Goal: Task Accomplishment & Management: Manage account settings

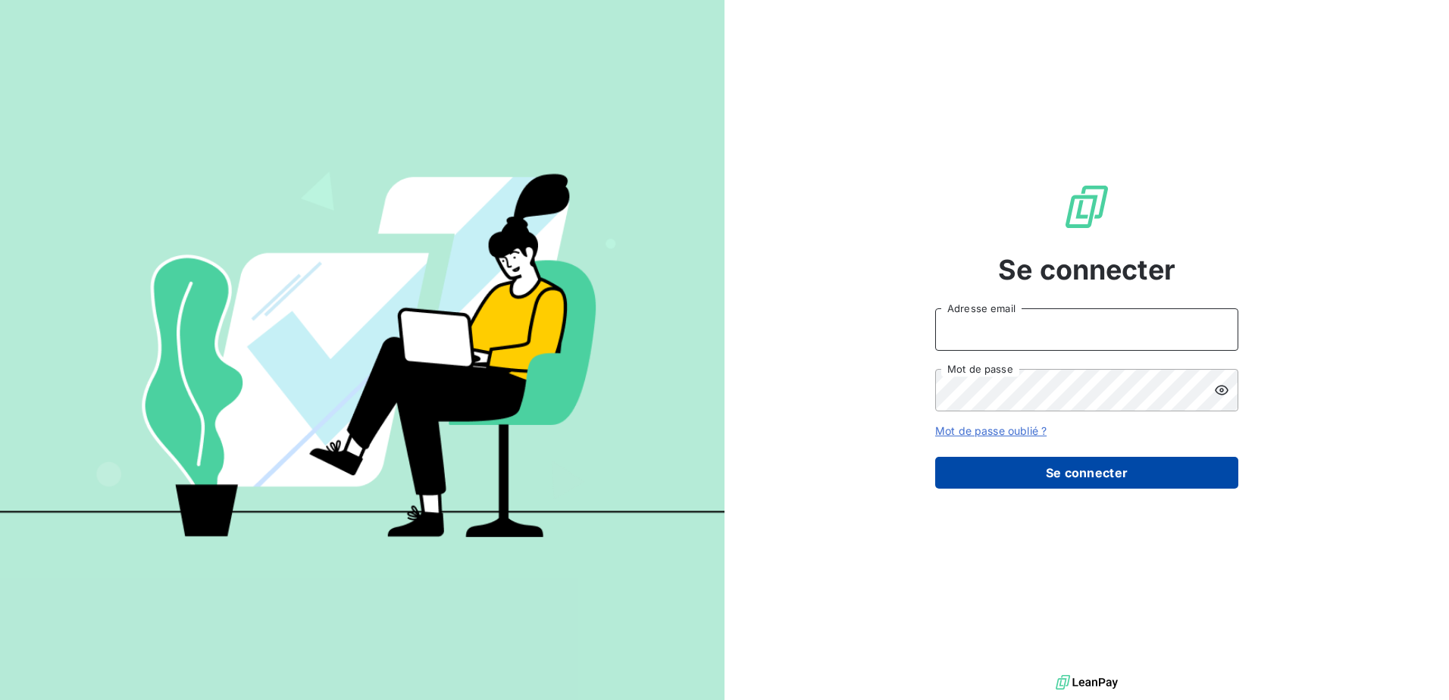
type input "[EMAIL_ADDRESS][DOMAIN_NAME]"
click at [1078, 473] on button "Se connecter" at bounding box center [1086, 473] width 303 height 32
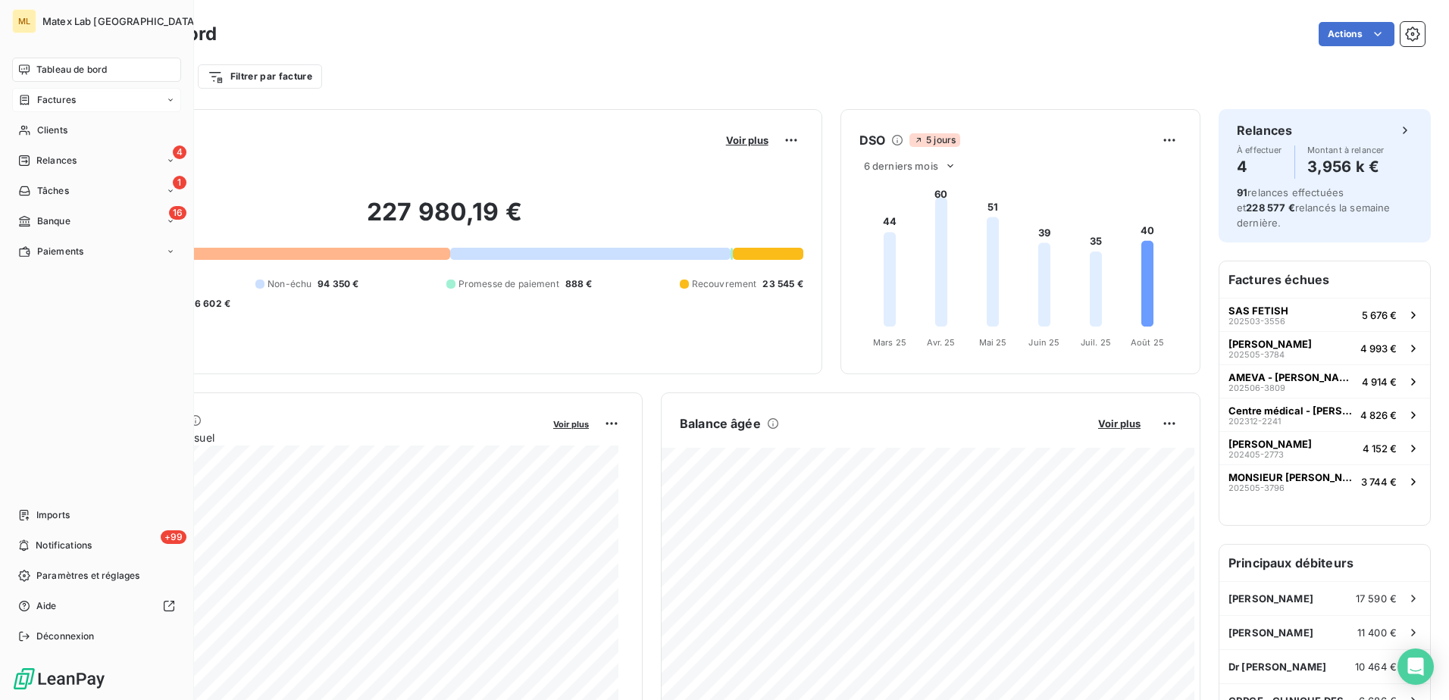
click at [61, 98] on span "Factures" at bounding box center [56, 100] width 39 height 14
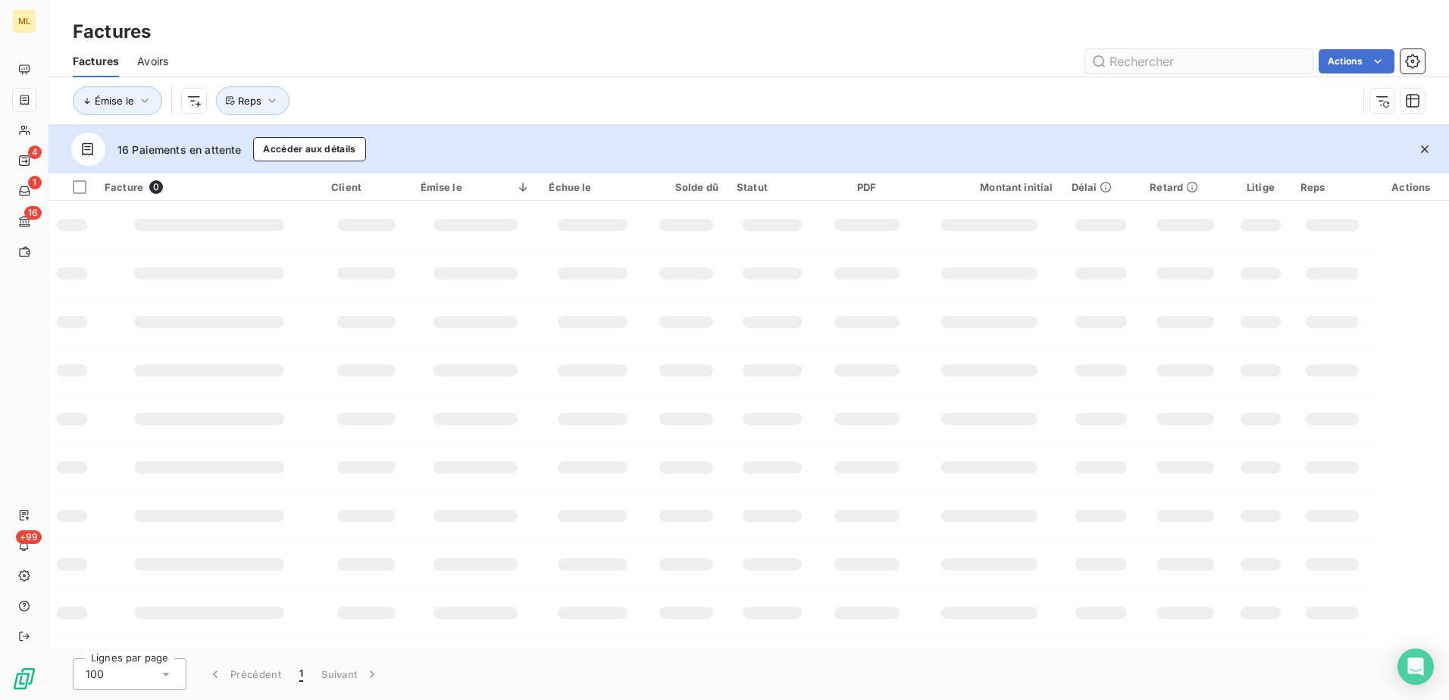
click at [1146, 64] on input "text" at bounding box center [1198, 61] width 227 height 24
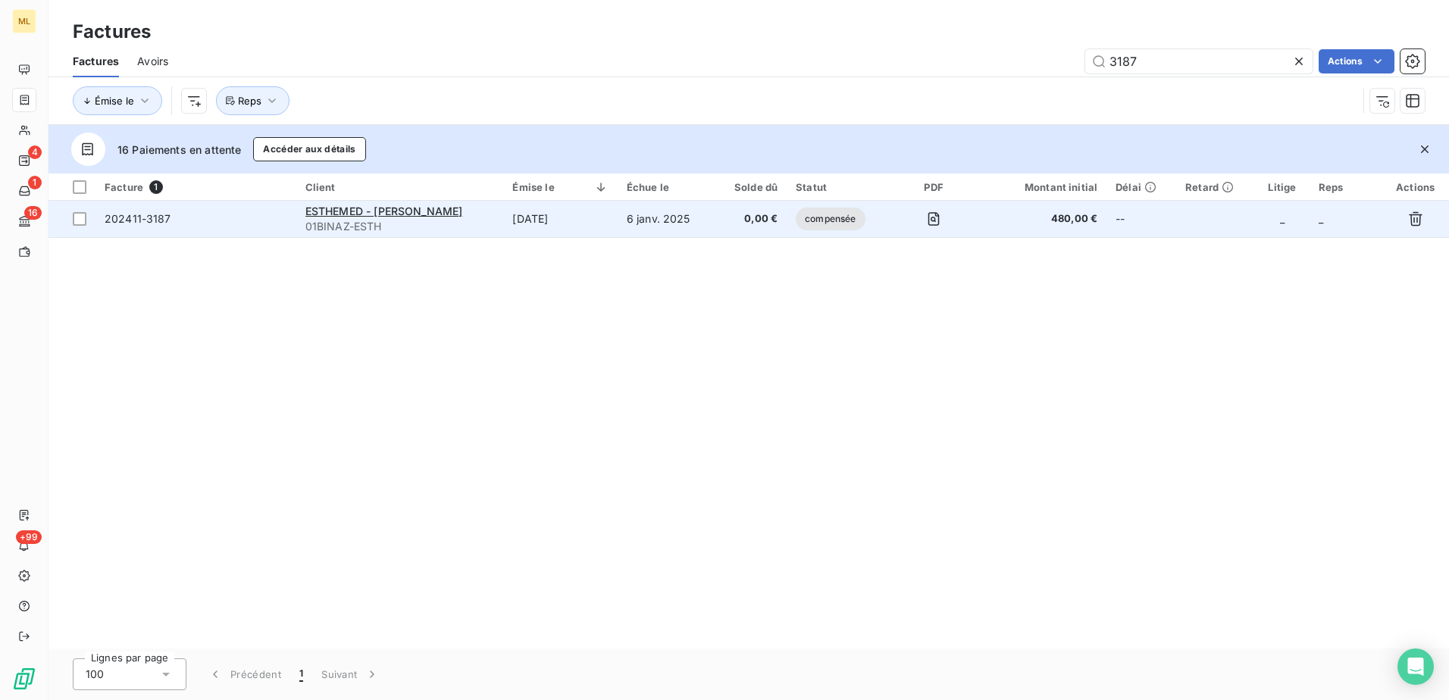
type input "3187"
click at [235, 216] on span "202411-3187" at bounding box center [196, 218] width 183 height 15
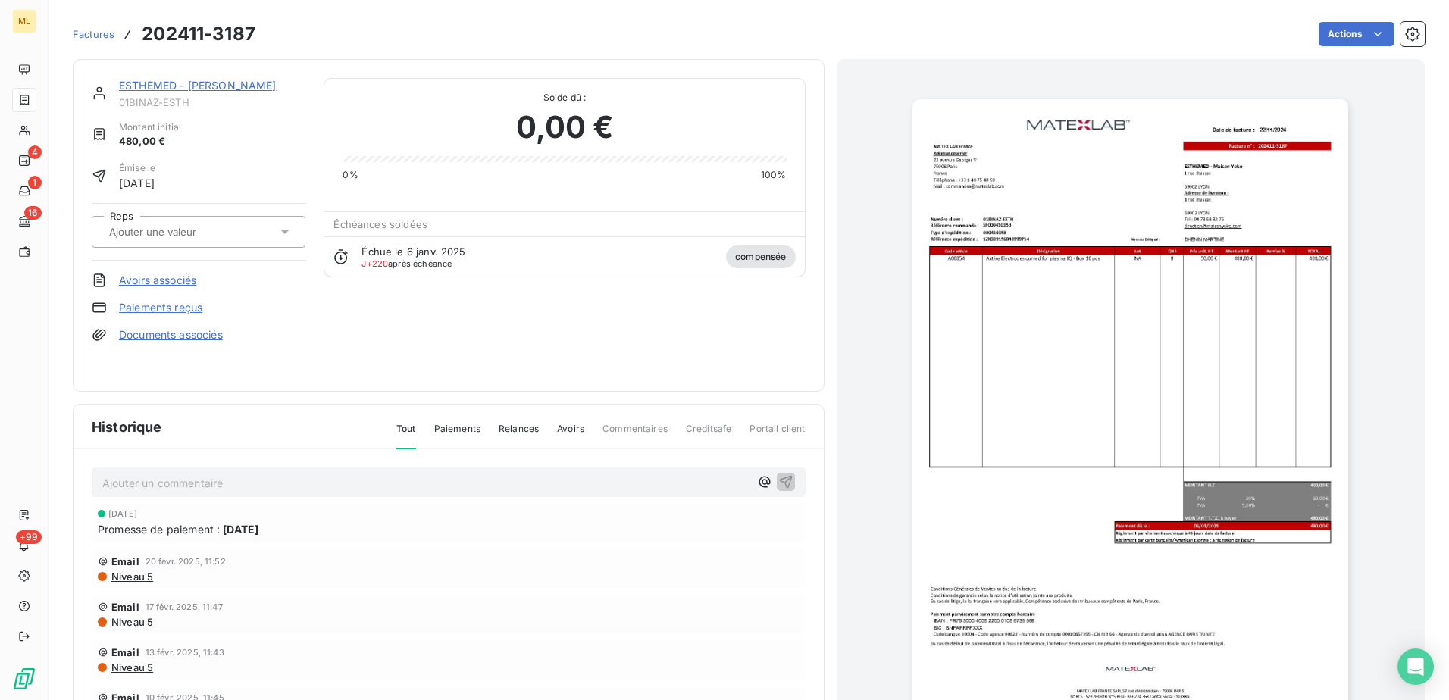
click at [1276, 188] on img "button" at bounding box center [1131, 407] width 436 height 617
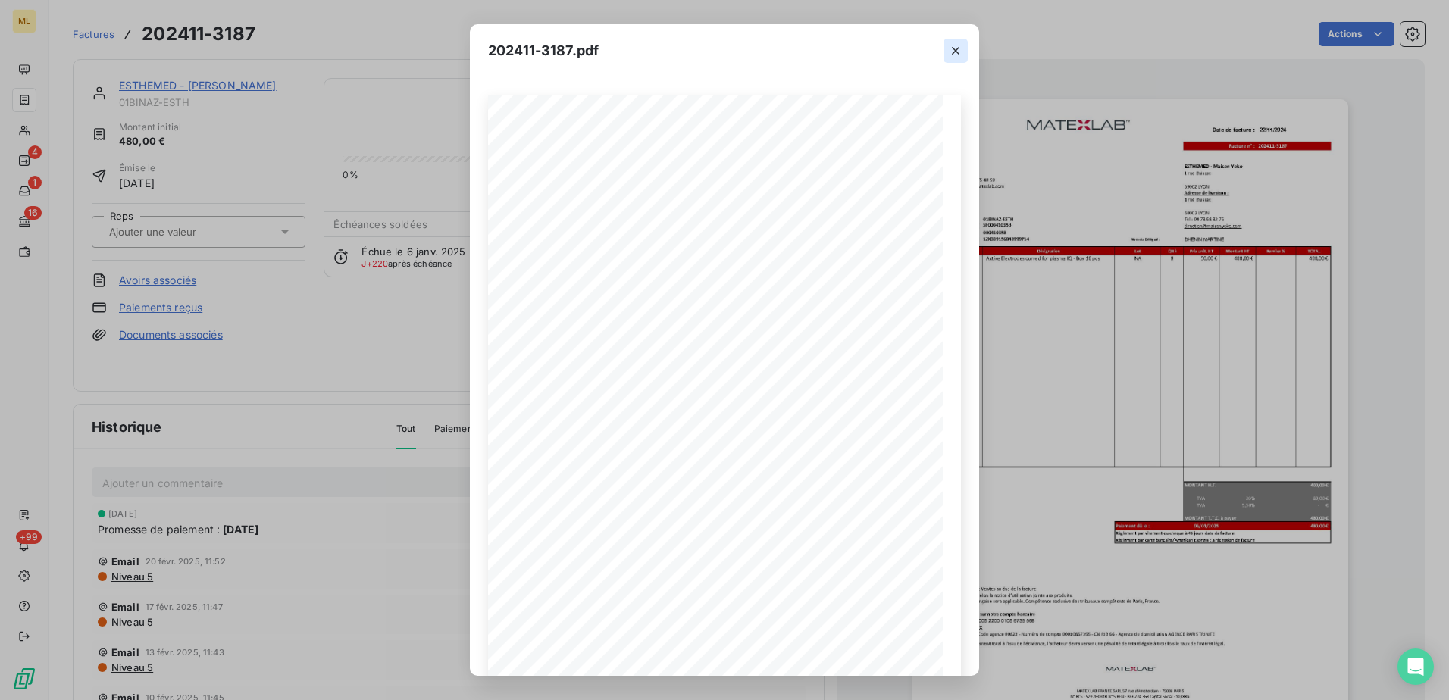
click at [961, 52] on icon "button" at bounding box center [955, 50] width 15 height 15
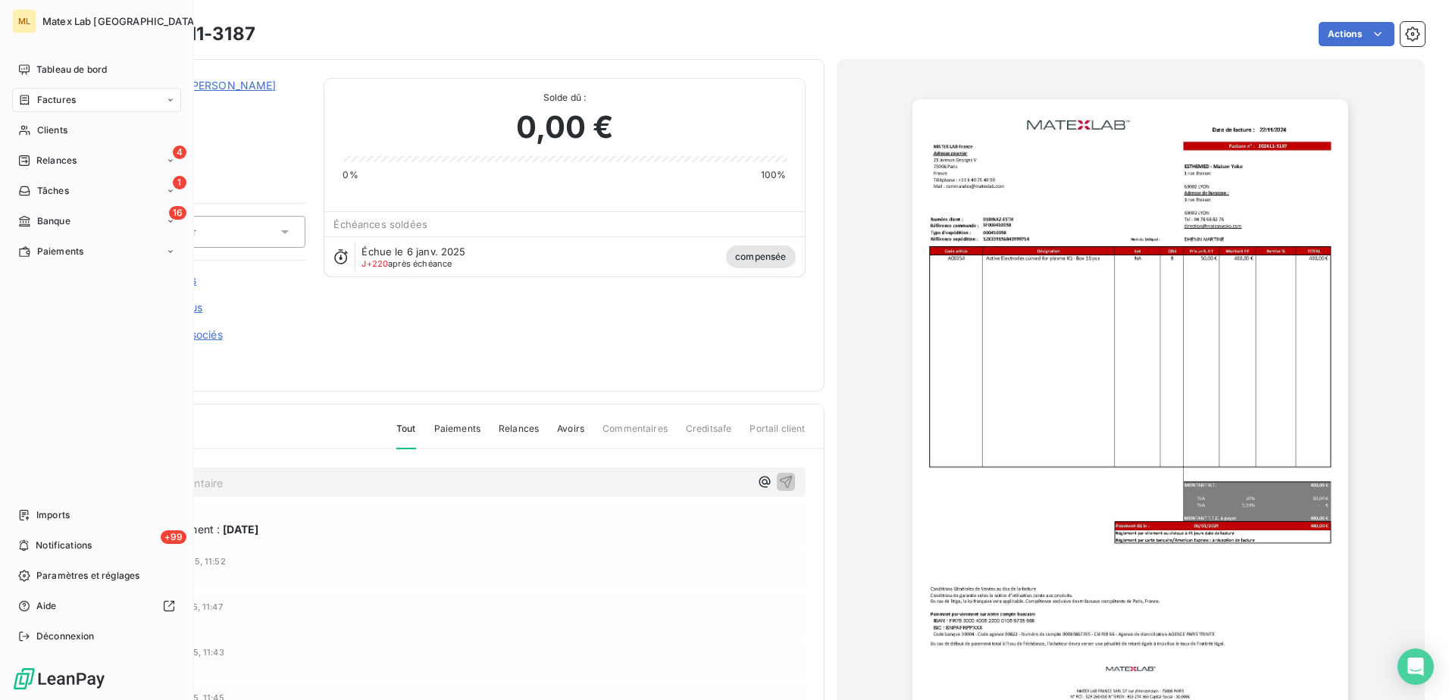
click at [55, 105] on span "Factures" at bounding box center [56, 100] width 39 height 14
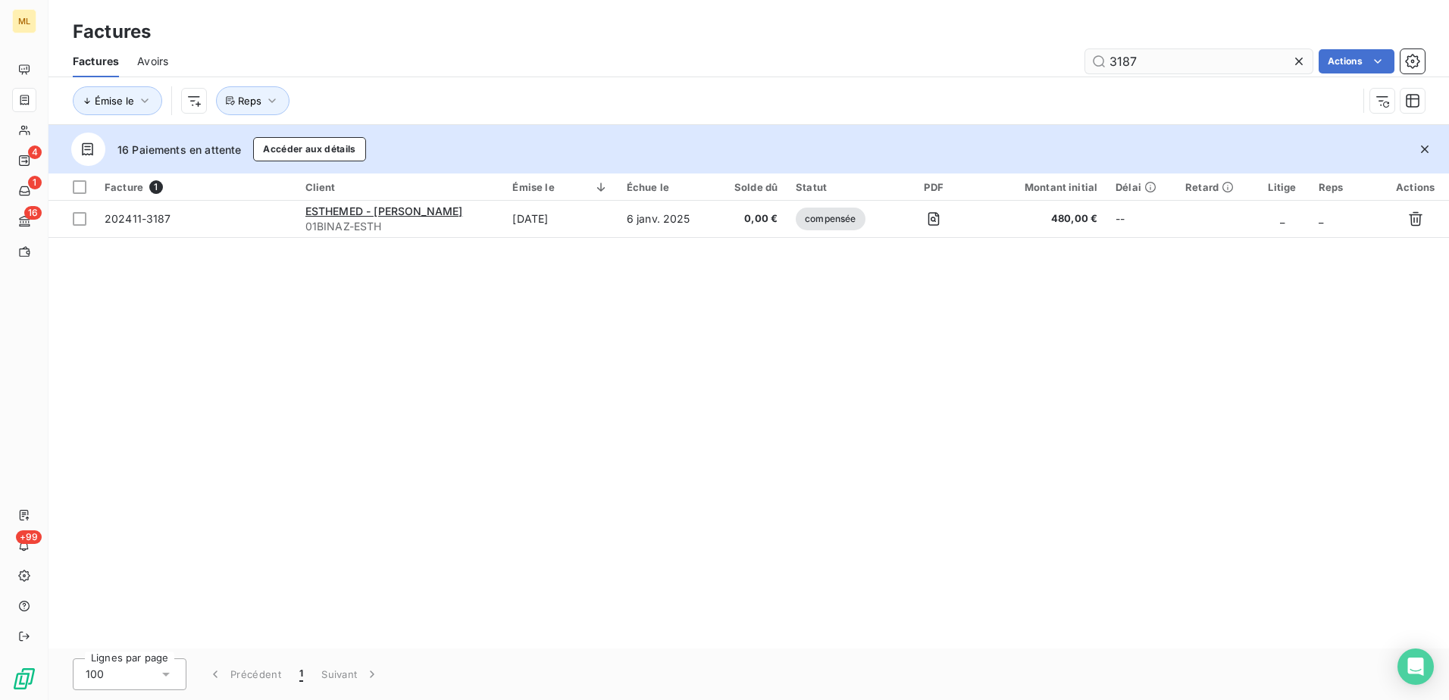
drag, startPoint x: 1211, startPoint y: 59, endPoint x: 1085, endPoint y: 51, distance: 126.9
click at [1085, 51] on input "3187" at bounding box center [1198, 61] width 227 height 24
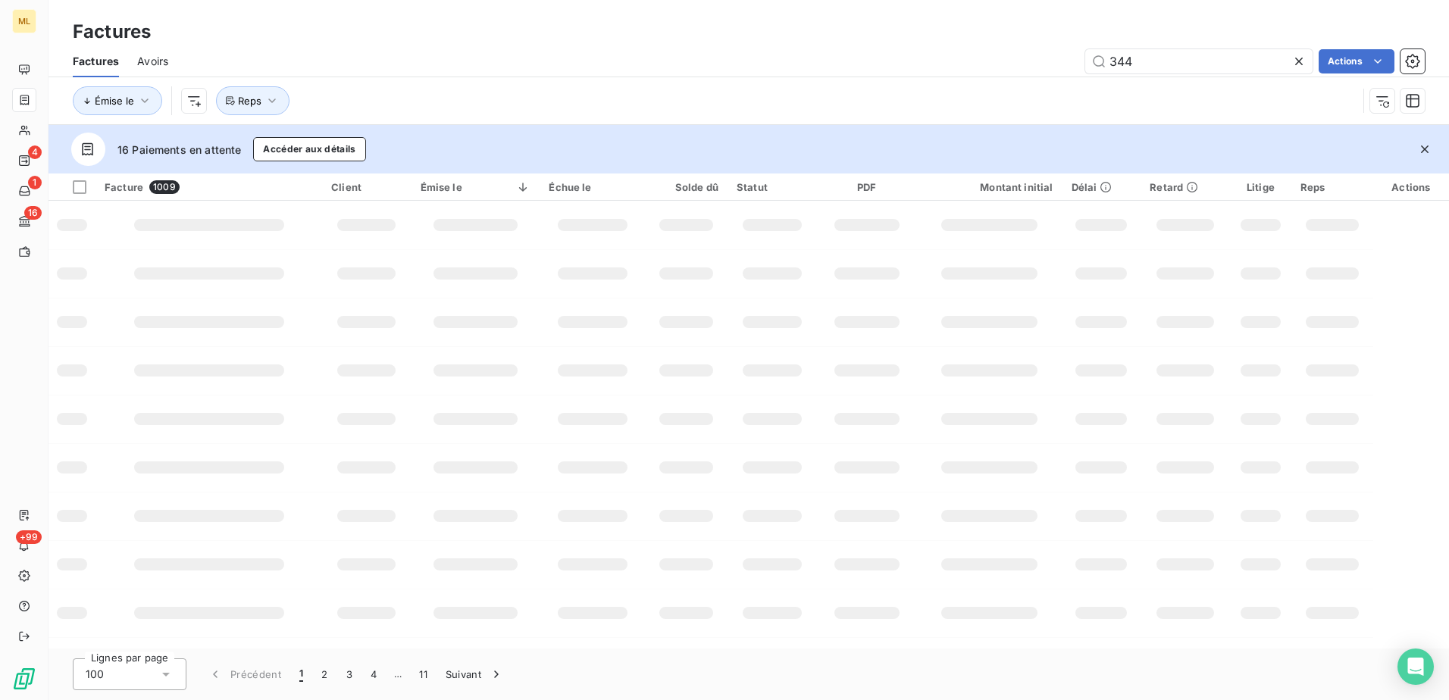
type input "3442"
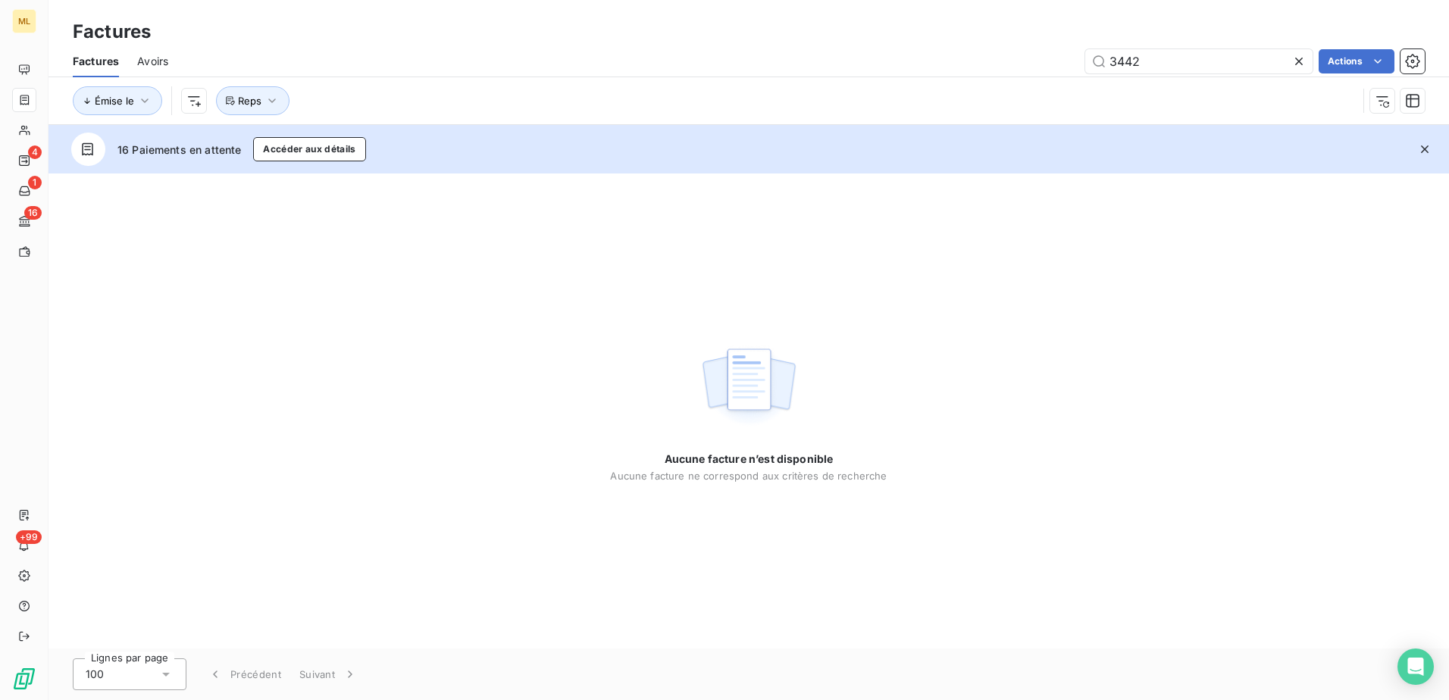
click at [153, 66] on span "Avoirs" at bounding box center [152, 61] width 31 height 15
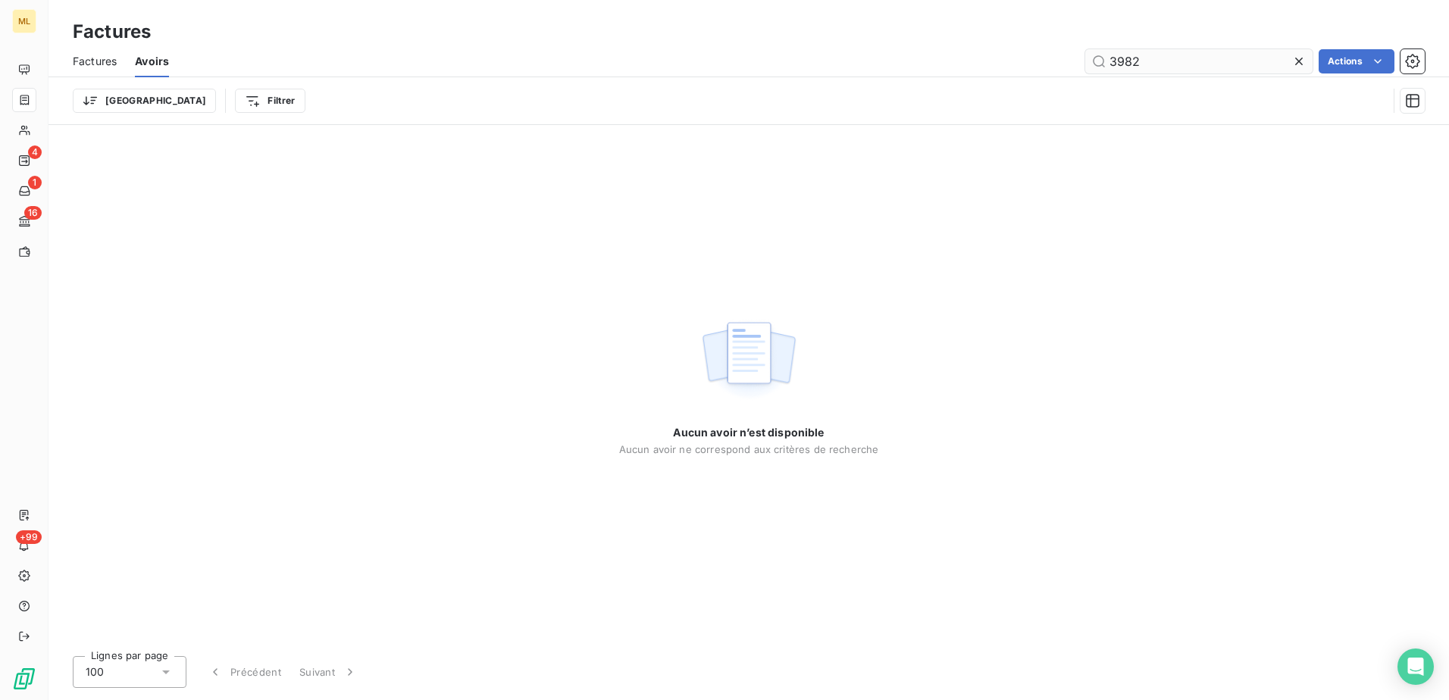
click at [1167, 59] on input "3982" at bounding box center [1198, 61] width 227 height 24
click at [1128, 58] on input "3982" at bounding box center [1198, 61] width 227 height 24
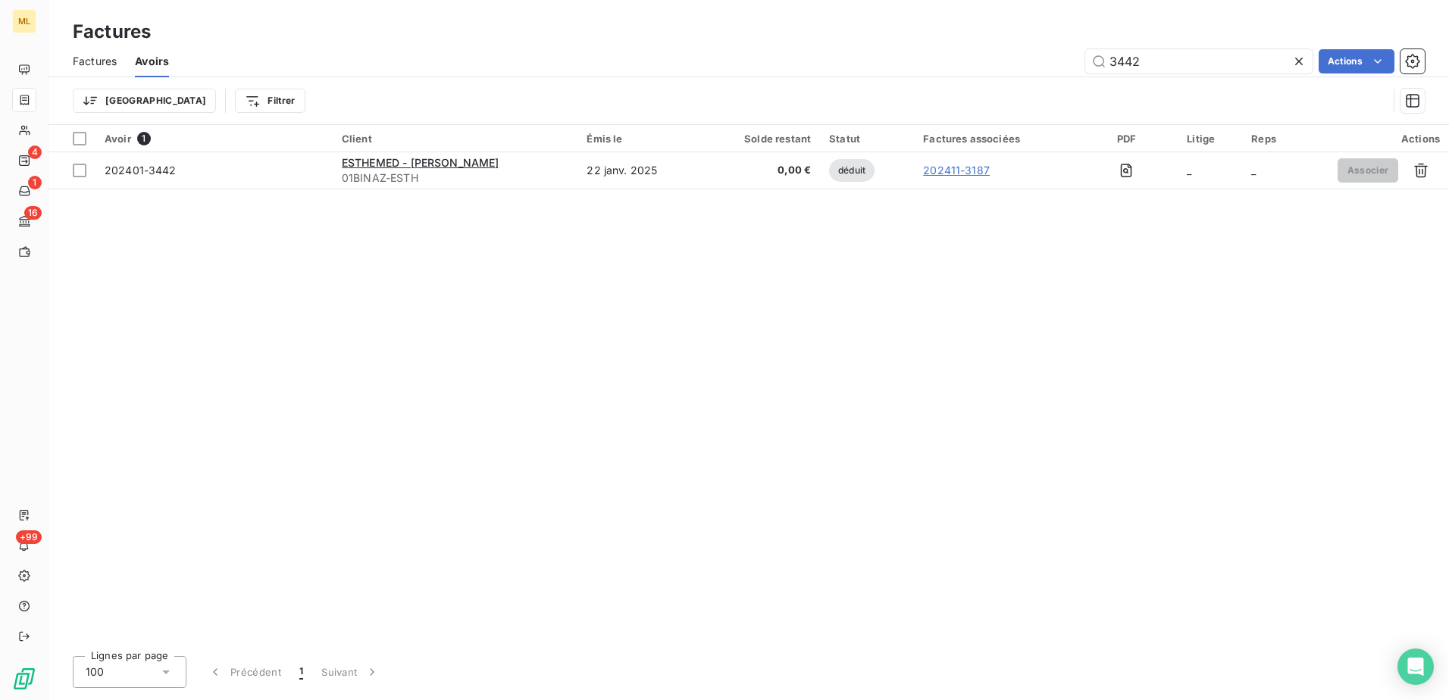
type input "3442"
click at [275, 344] on div "Avoir 1 Client Émis le Solde restant Statut Factures associées PDF Litige Reps …" at bounding box center [749, 384] width 1401 height 519
click at [943, 286] on div "Avoir 1 Client Émis le Solde restant Statut Factures associées PDF Litige Reps …" at bounding box center [749, 384] width 1401 height 519
click at [487, 321] on div "Avoir 1 Client Émis le Solde restant Statut Factures associées PDF Litige Reps …" at bounding box center [749, 384] width 1401 height 519
click at [587, 295] on div "Avoir 1 Client Émis le Solde restant Statut Factures associées PDF Litige Reps …" at bounding box center [749, 384] width 1401 height 519
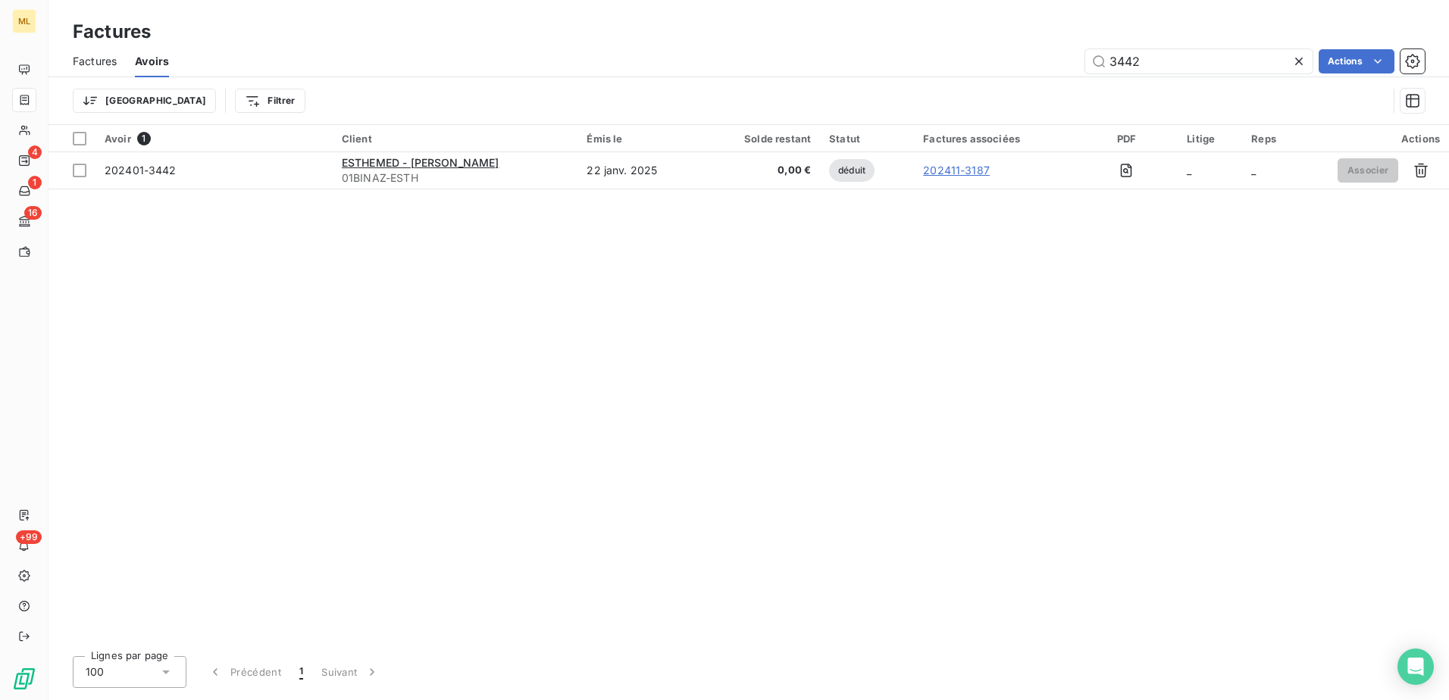
click at [662, 443] on div "Avoir 1 Client Émis le Solde restant Statut Factures associées PDF Litige Reps …" at bounding box center [749, 384] width 1401 height 519
click at [583, 425] on div "Avoir 1 Client Émis le Solde restant Statut Factures associées PDF Litige Reps …" at bounding box center [749, 384] width 1401 height 519
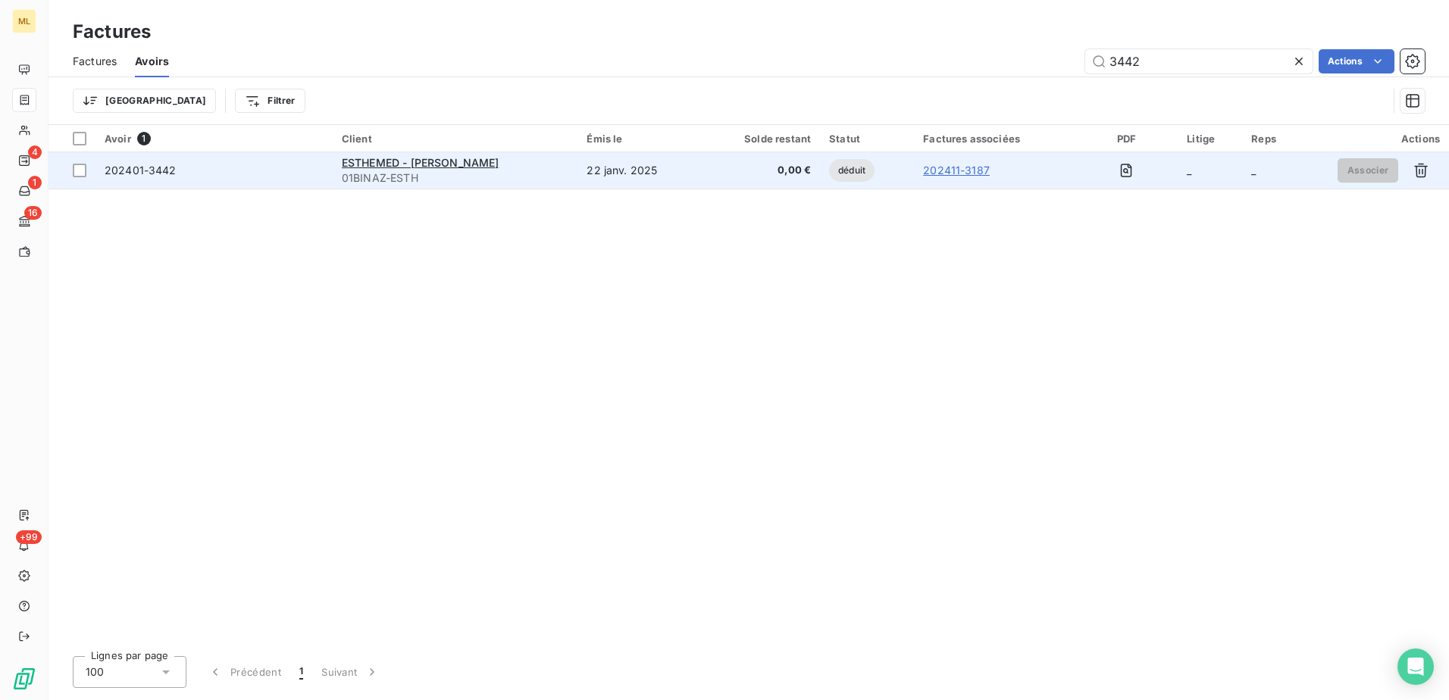
click at [959, 175] on link "202411-3187" at bounding box center [956, 170] width 67 height 15
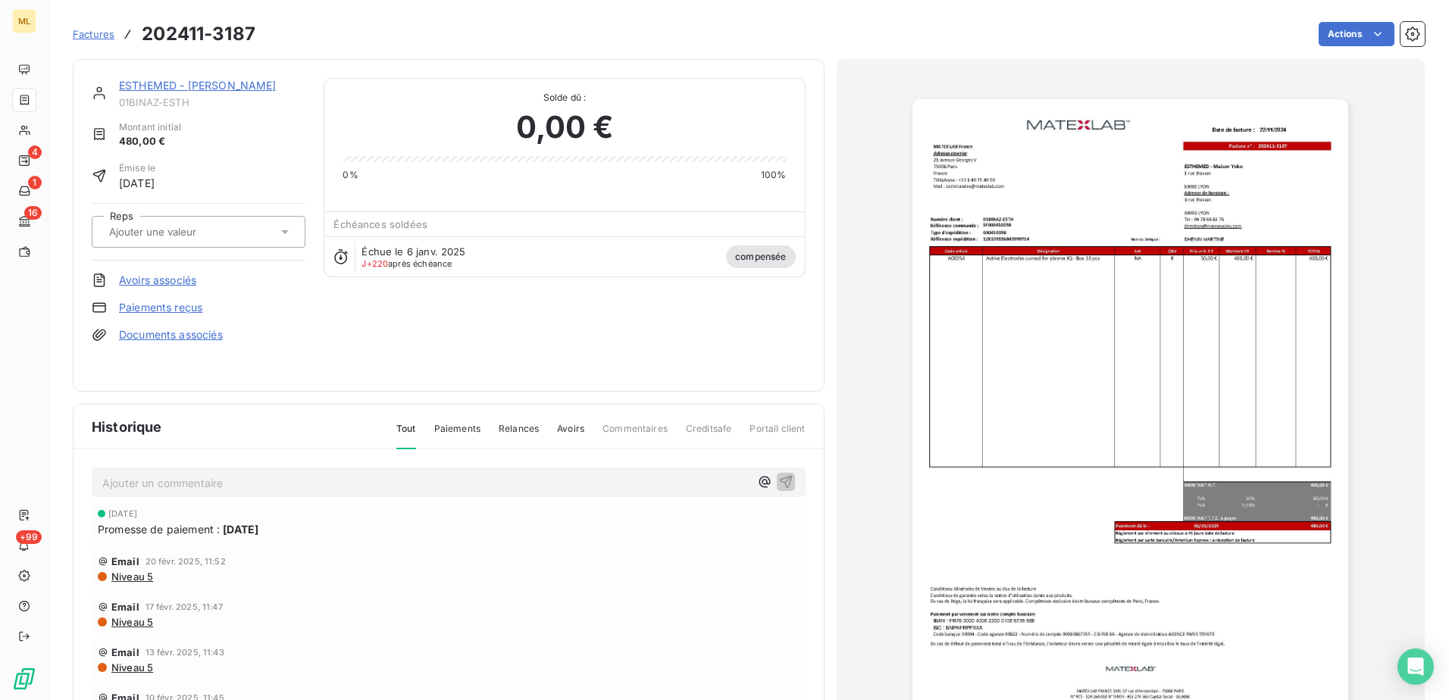
click at [167, 279] on link "Avoirs associés" at bounding box center [157, 280] width 77 height 15
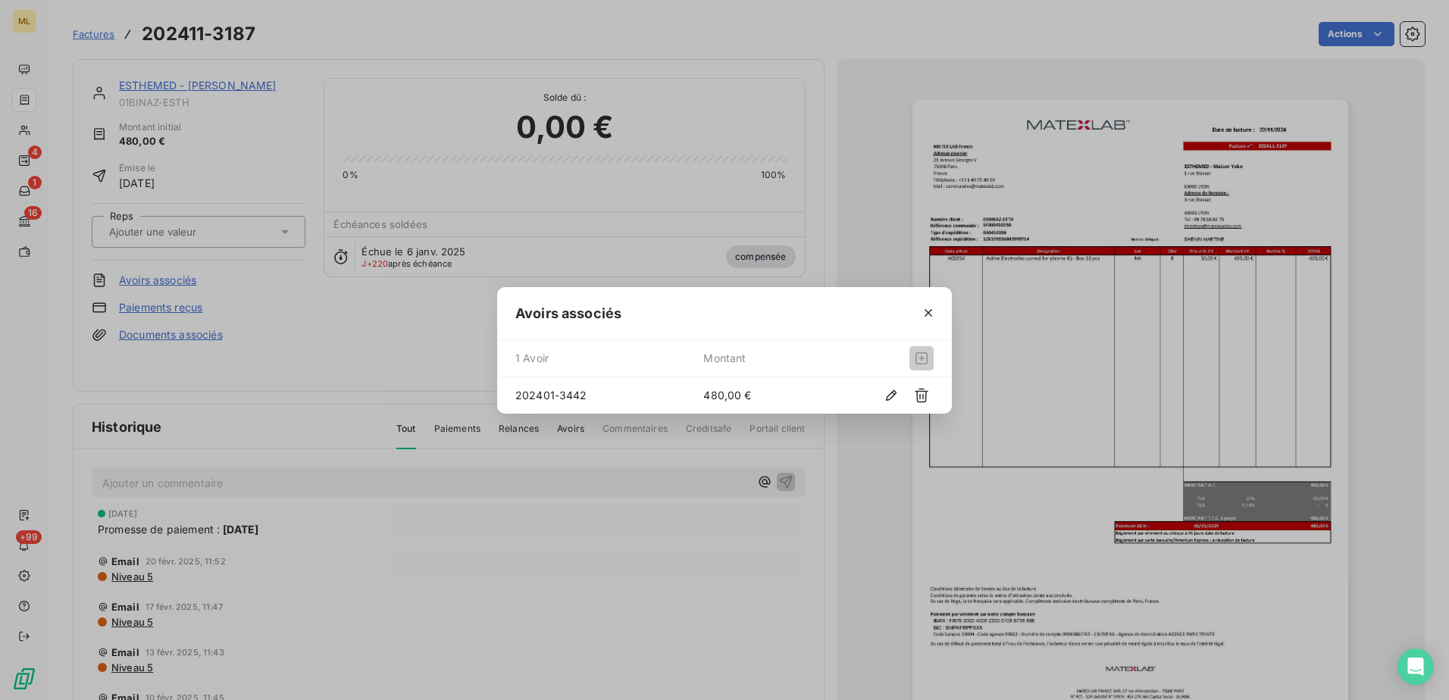
click at [374, 335] on div "Avoirs associés 1 Avoir Montant 202401-3442 480,00 €" at bounding box center [724, 350] width 1449 height 700
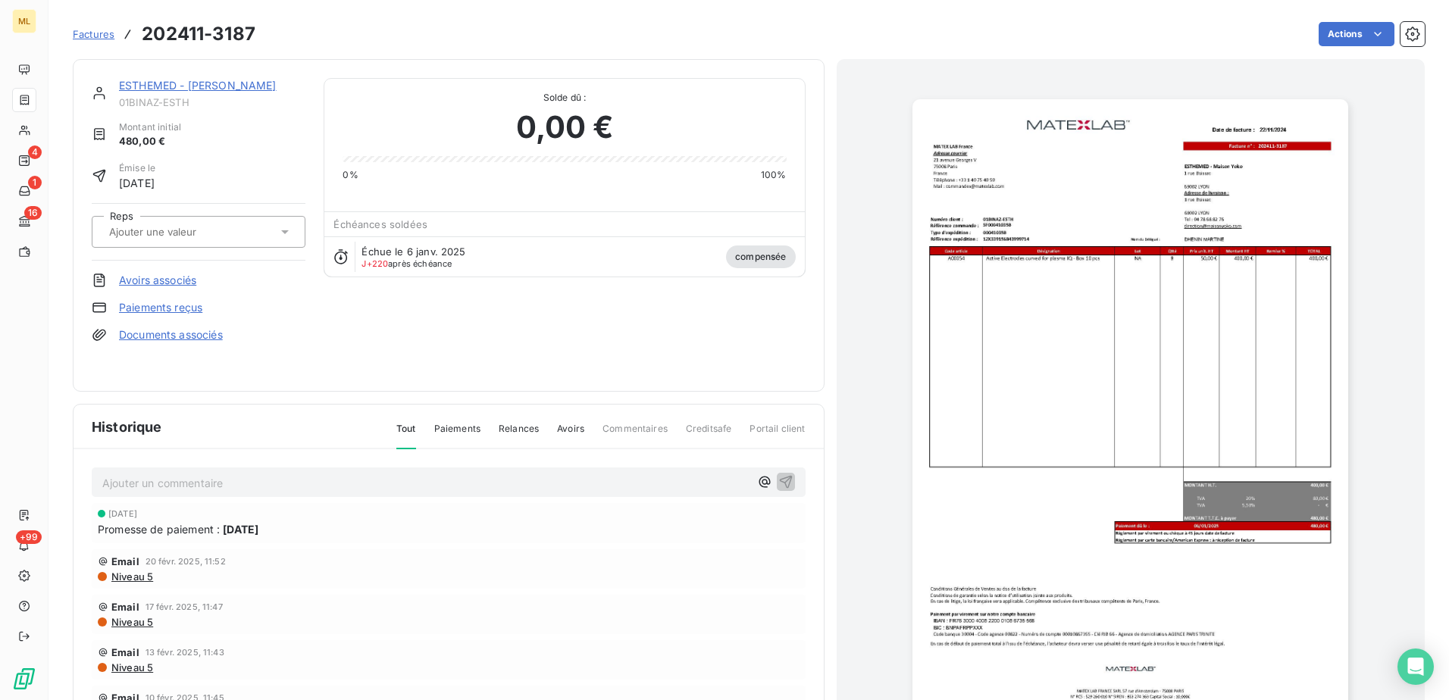
click at [249, 233] on div at bounding box center [191, 232] width 173 height 20
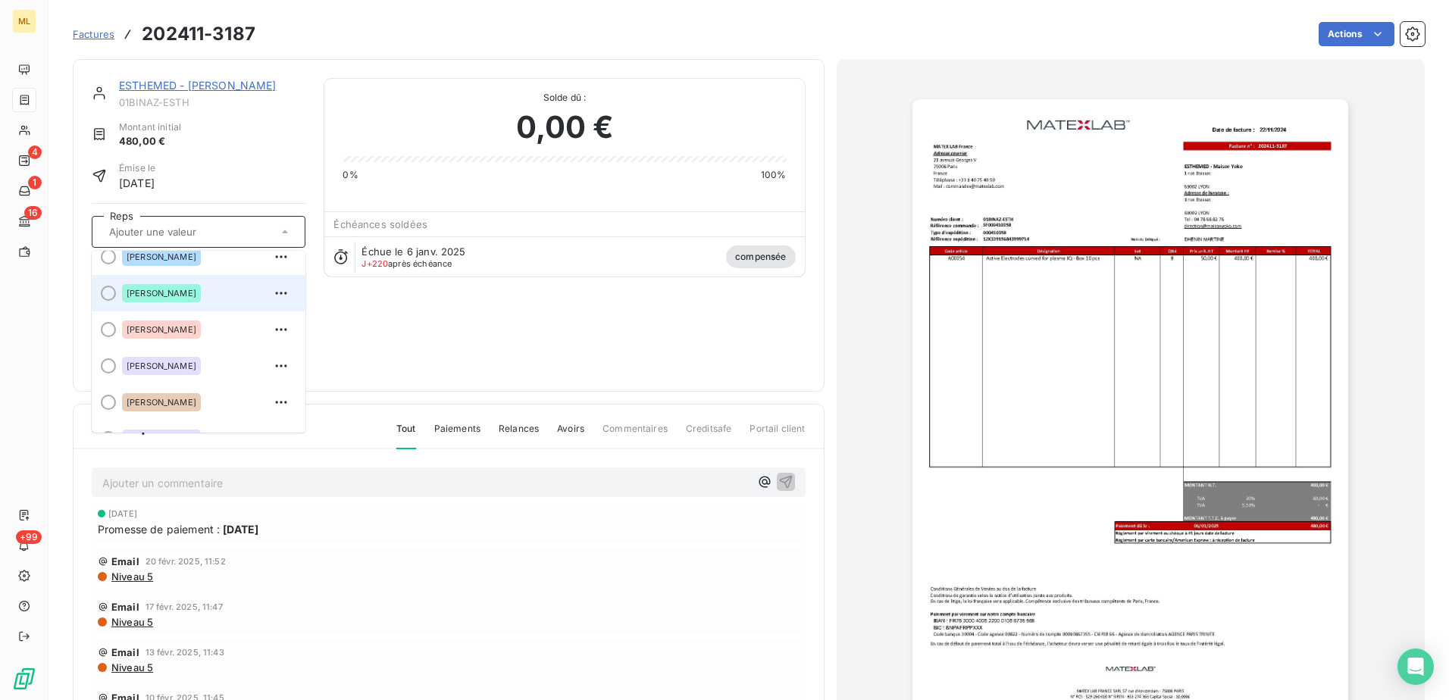
scroll to position [76, 0]
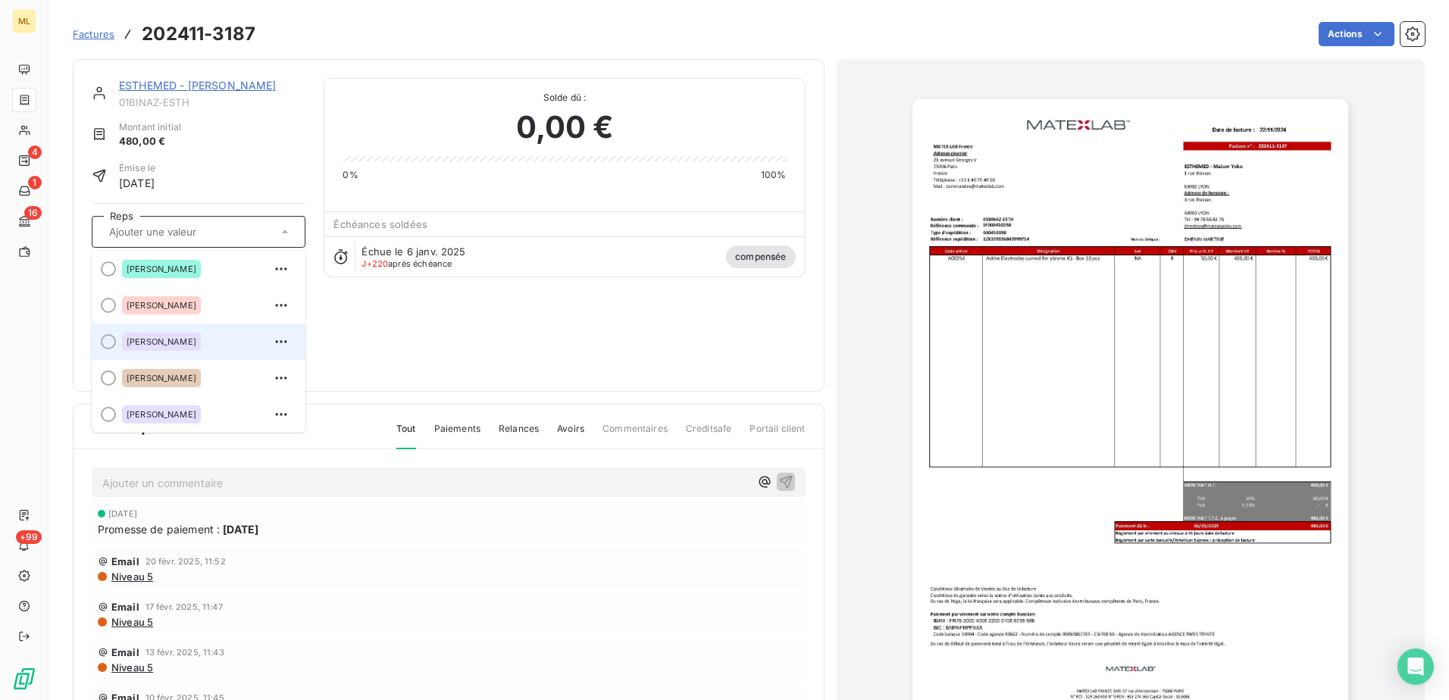
click at [191, 337] on span "[PERSON_NAME]" at bounding box center [162, 341] width 70 height 9
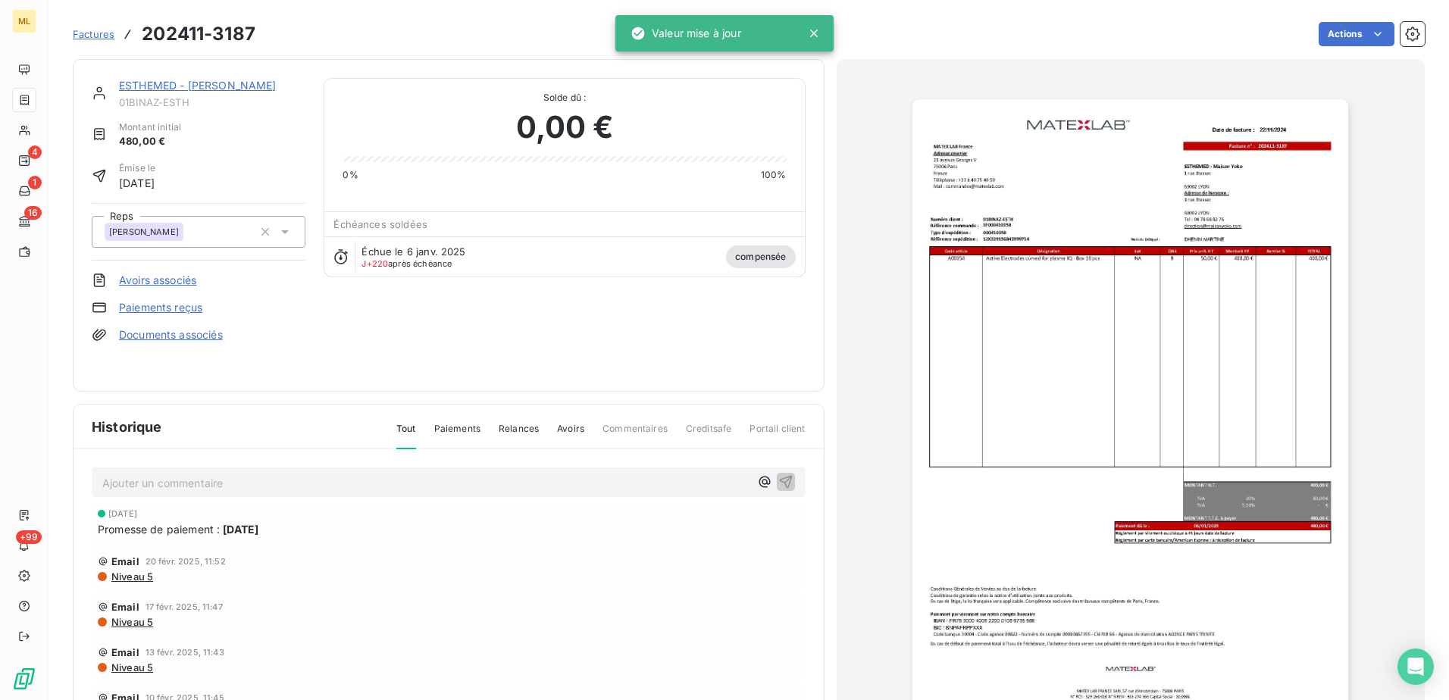
click at [536, 321] on div "ESTHEMED - Maison Yoko 01BINAZ-ESTH Montant initial 480,00 € Émise le [DATE] Re…" at bounding box center [449, 225] width 714 height 295
click at [619, 34] on div "Actions" at bounding box center [849, 34] width 1151 height 24
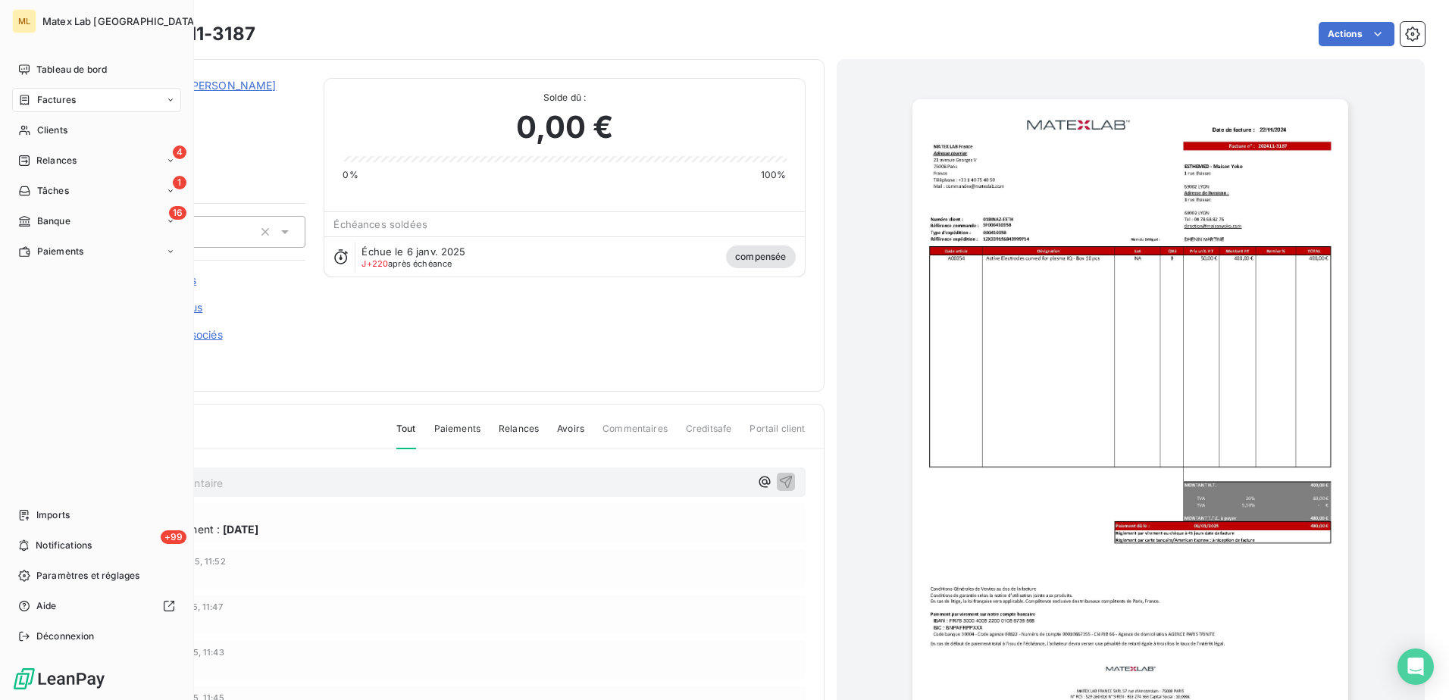
drag, startPoint x: 43, startPoint y: 102, endPoint x: 185, endPoint y: 202, distance: 173.9
click at [43, 102] on span "Factures" at bounding box center [56, 100] width 39 height 14
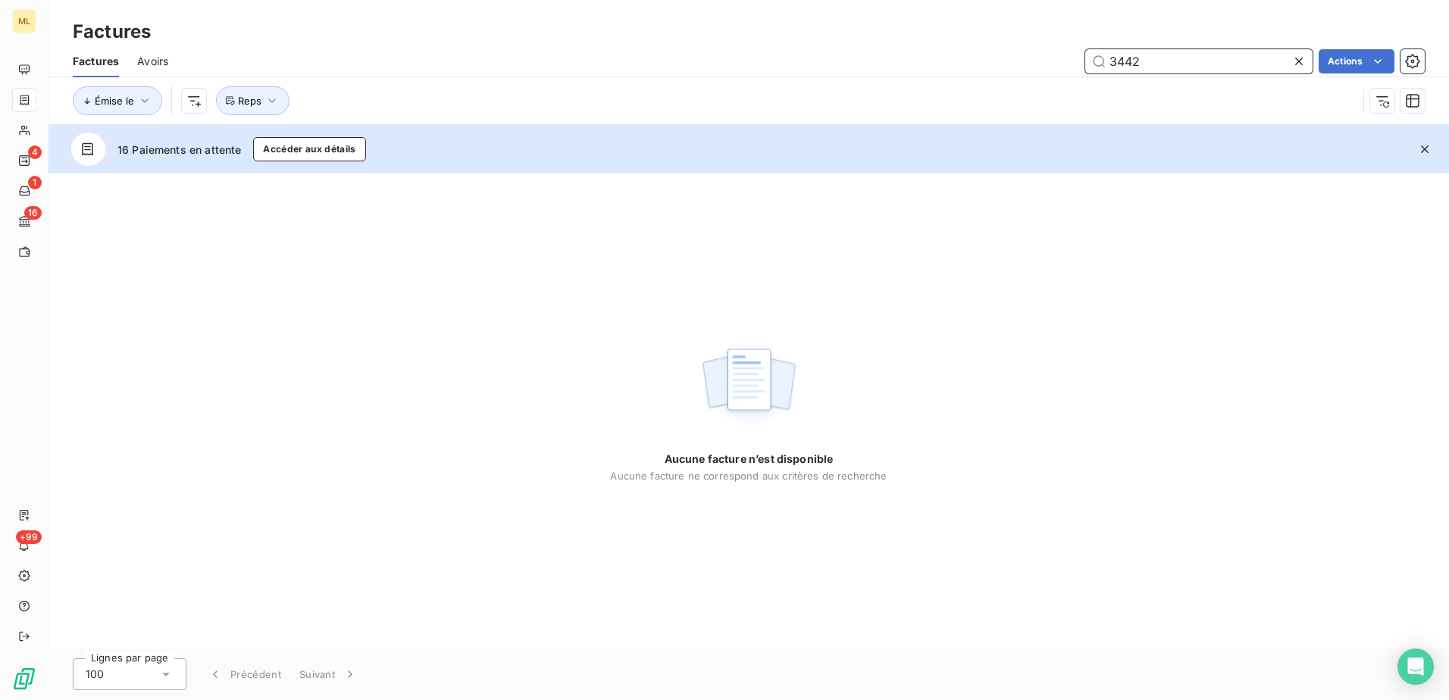
drag, startPoint x: 1155, startPoint y: 61, endPoint x: 1036, endPoint y: 70, distance: 119.3
click at [1036, 70] on div "3442 Actions" at bounding box center [805, 61] width 1239 height 24
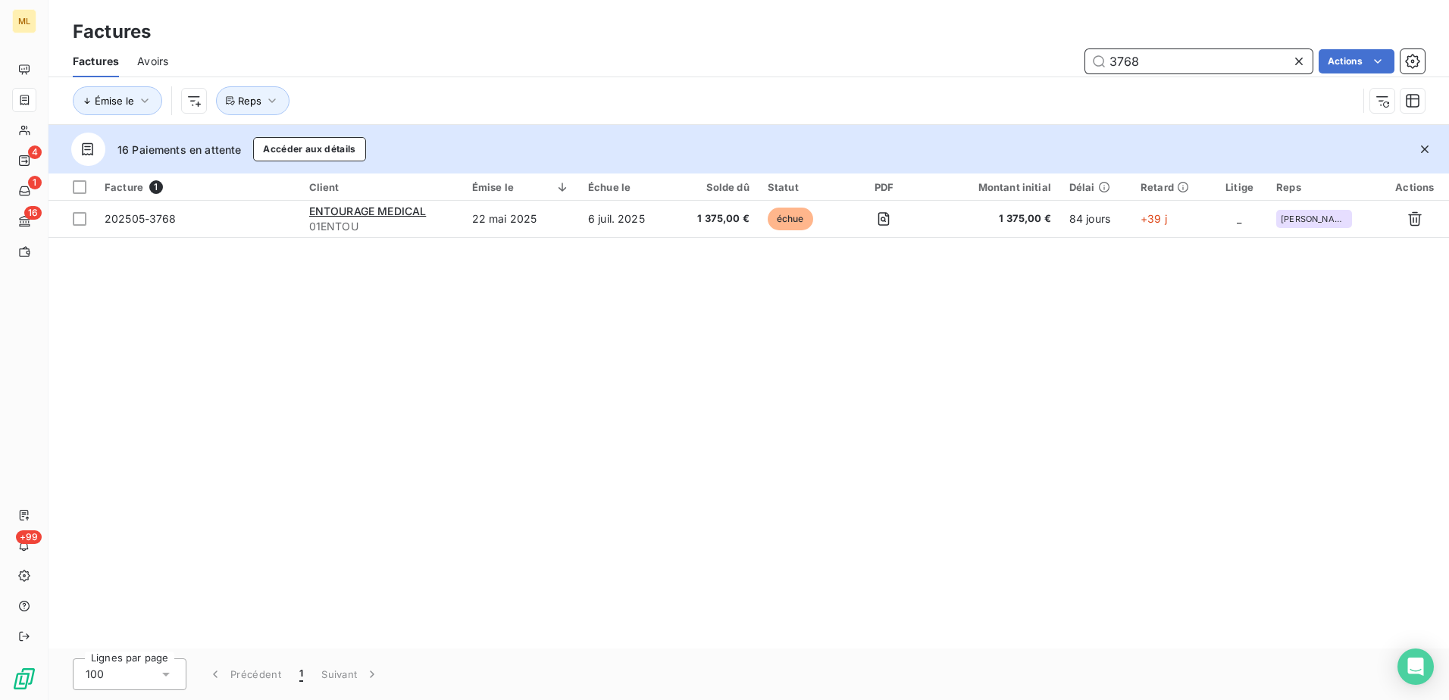
type input "3768"
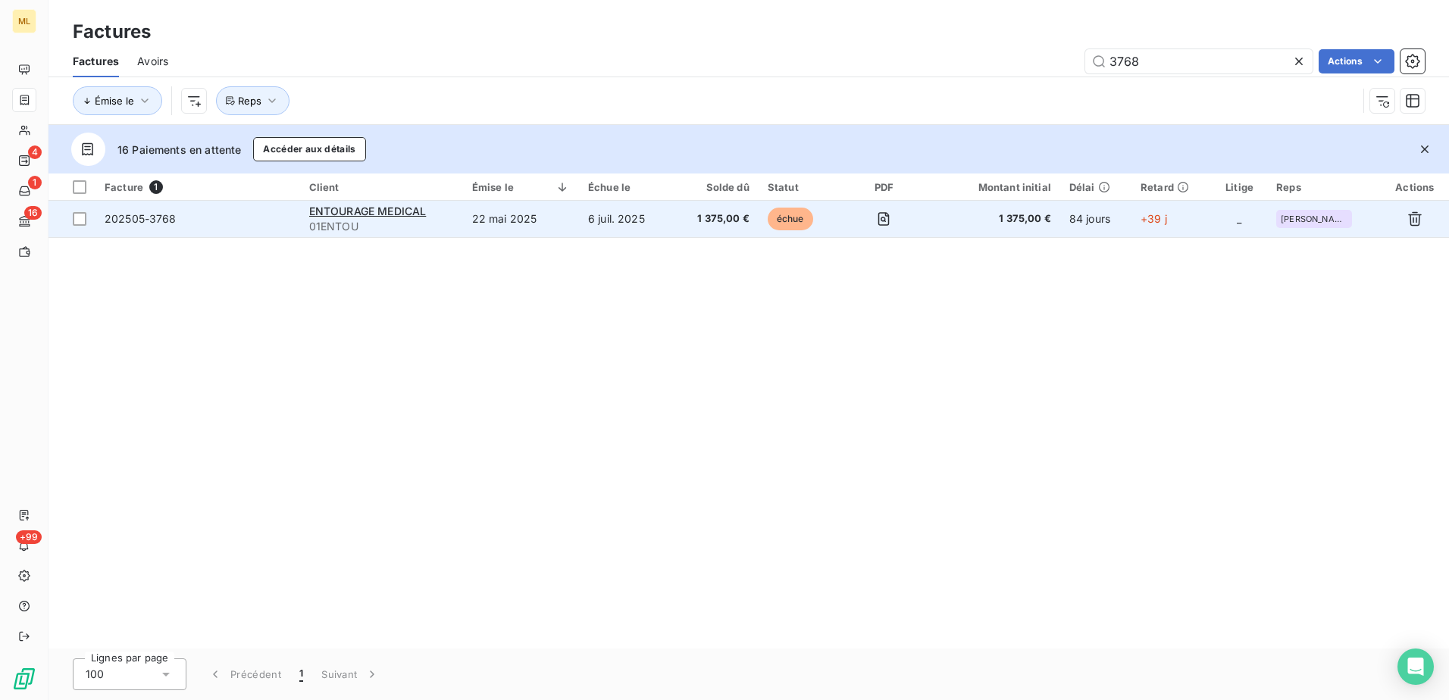
click at [500, 223] on td "22 mai 2025" at bounding box center [521, 219] width 116 height 36
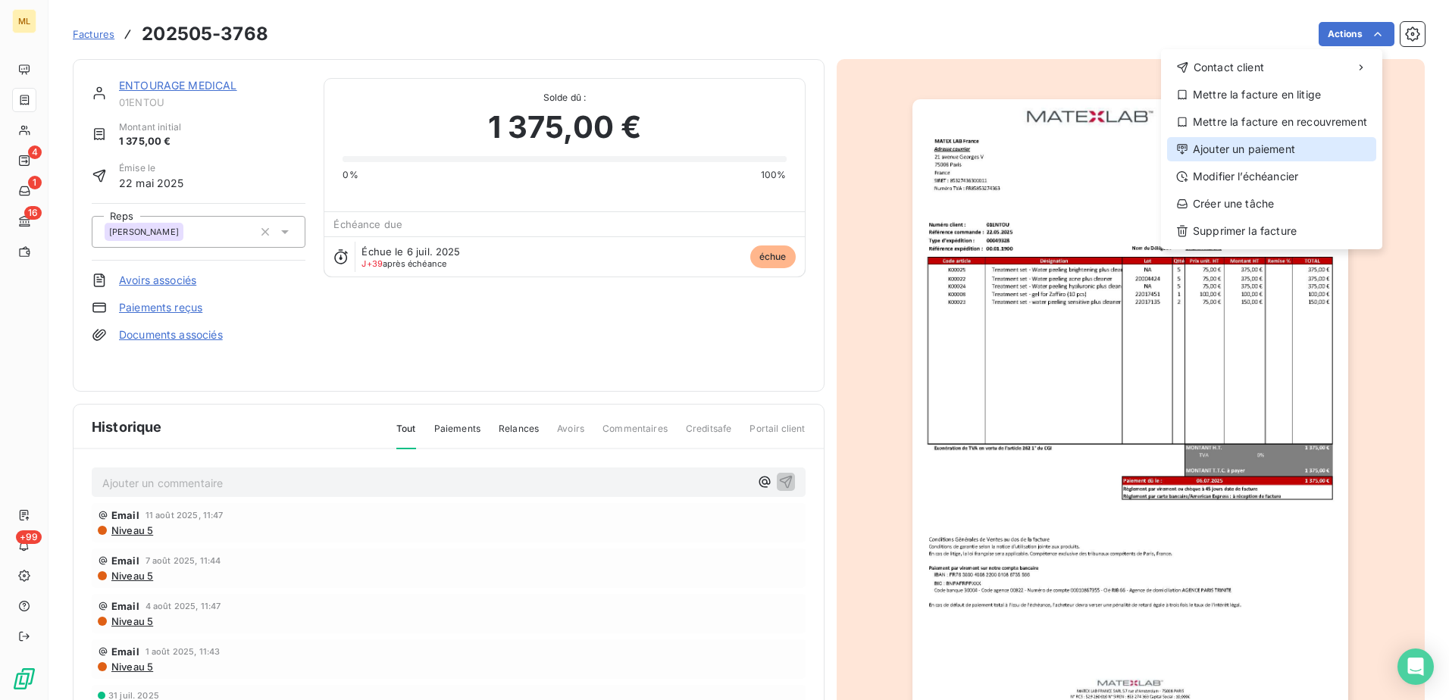
click at [1288, 155] on div "Ajouter un paiement" at bounding box center [1271, 149] width 209 height 24
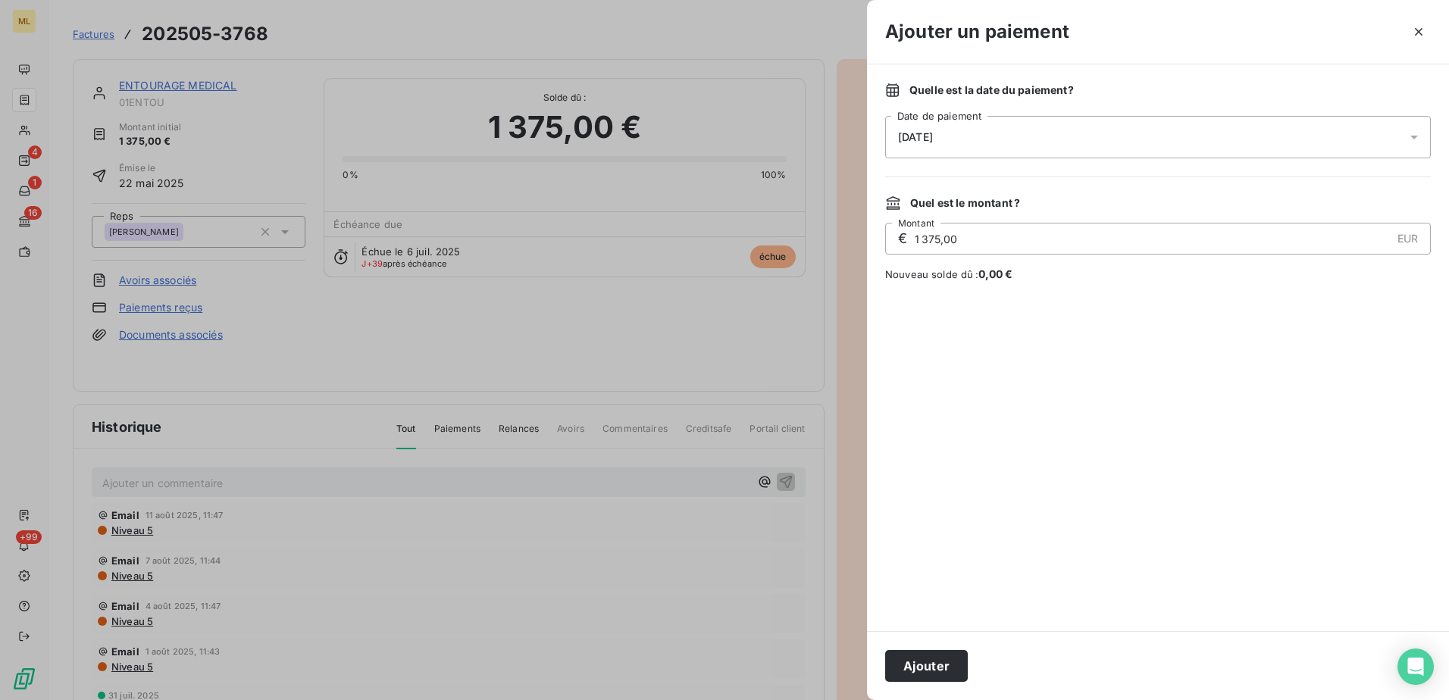
click at [1339, 133] on div "[DATE]" at bounding box center [1158, 137] width 546 height 42
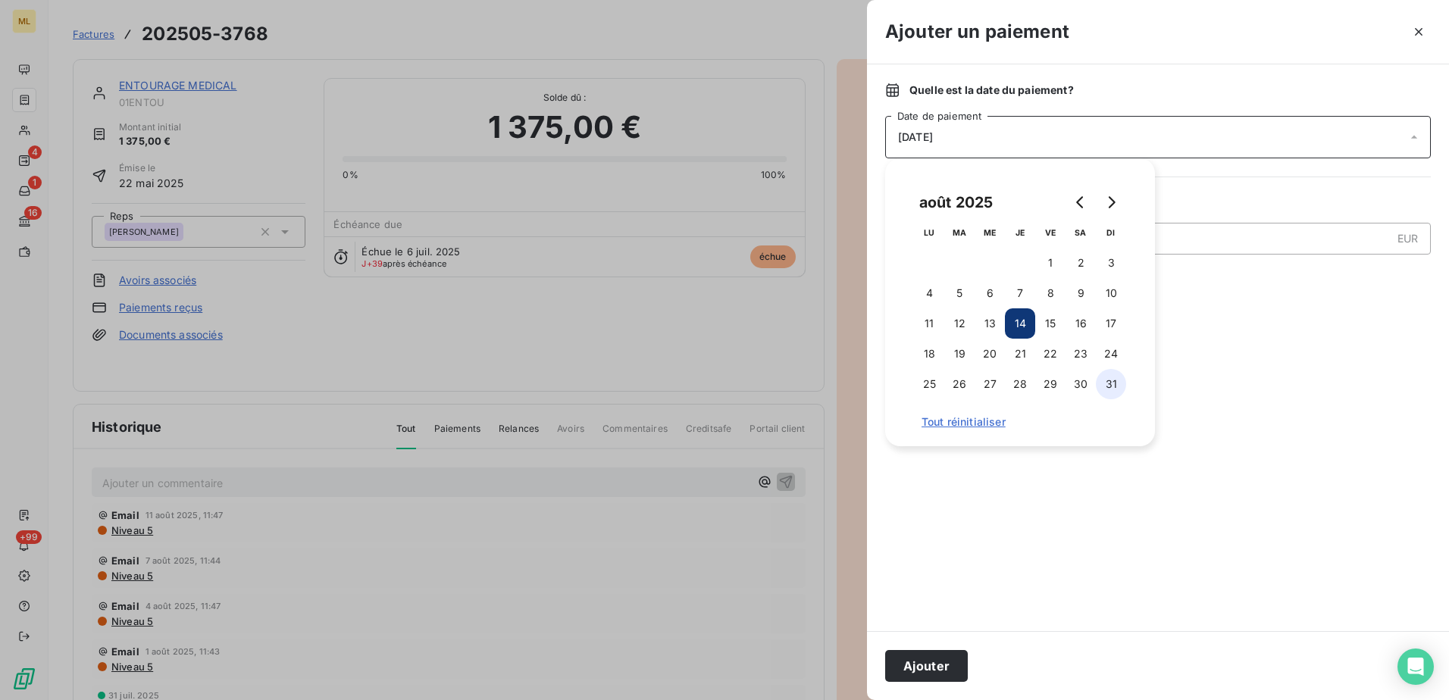
click at [1115, 388] on button "31" at bounding box center [1111, 384] width 30 height 30
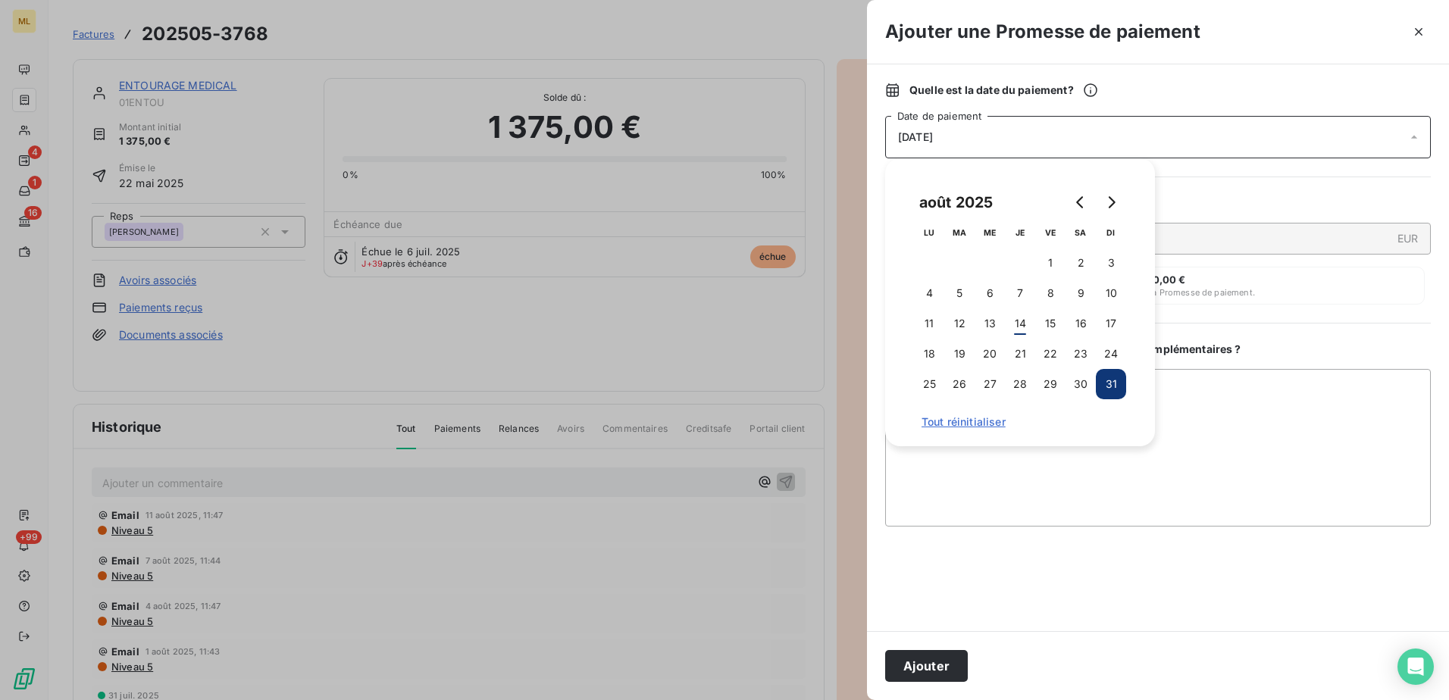
click at [1239, 593] on div at bounding box center [1158, 579] width 546 height 68
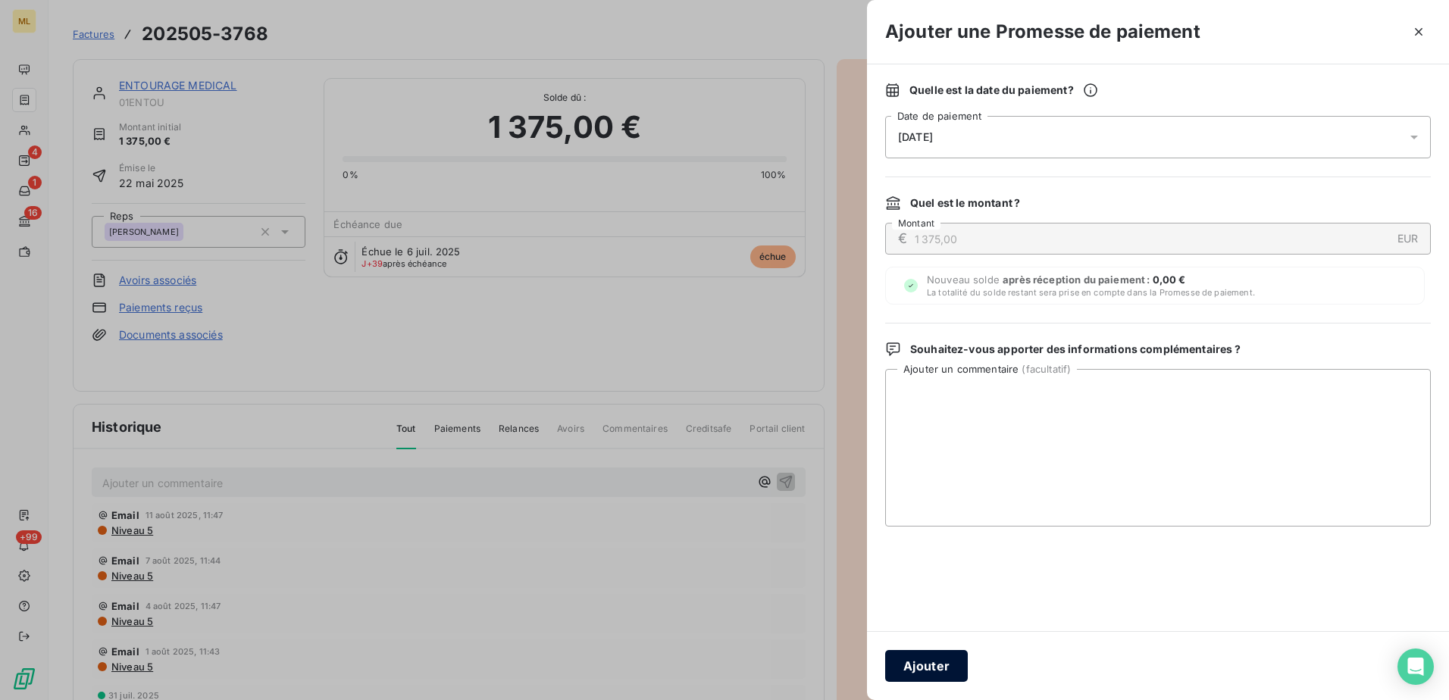
click at [922, 668] on button "Ajouter" at bounding box center [926, 666] width 83 height 32
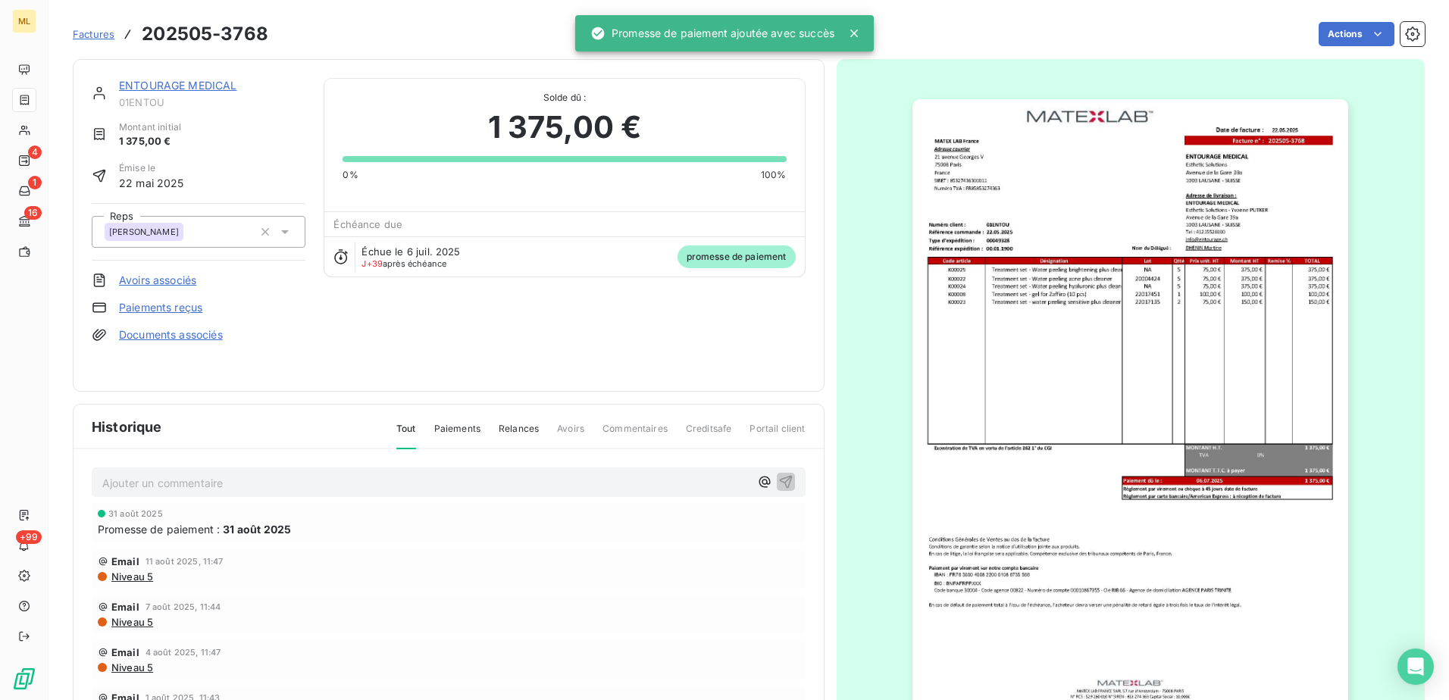
click at [1073, 30] on div "Actions" at bounding box center [856, 34] width 1138 height 24
click at [188, 88] on link "ENTOURAGE MEDICAL" at bounding box center [178, 85] width 118 height 13
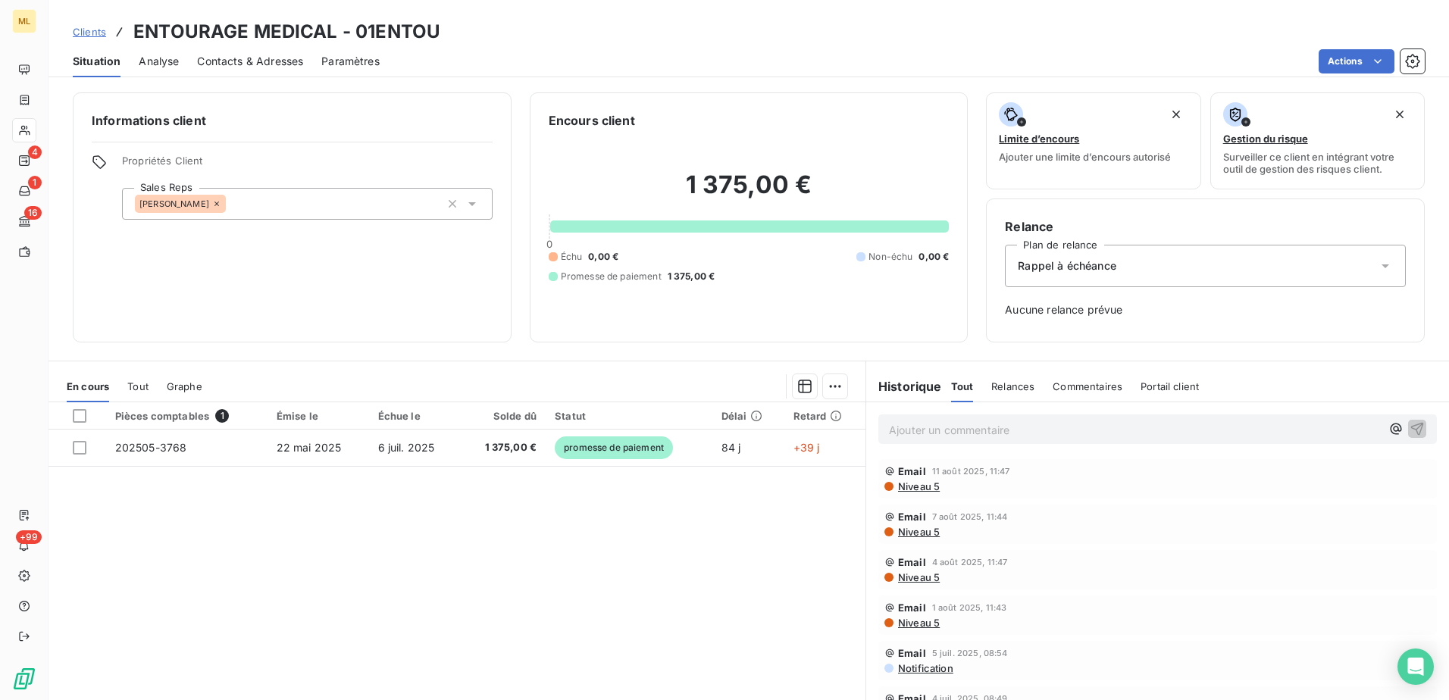
click at [144, 384] on span "Tout" at bounding box center [137, 386] width 21 height 12
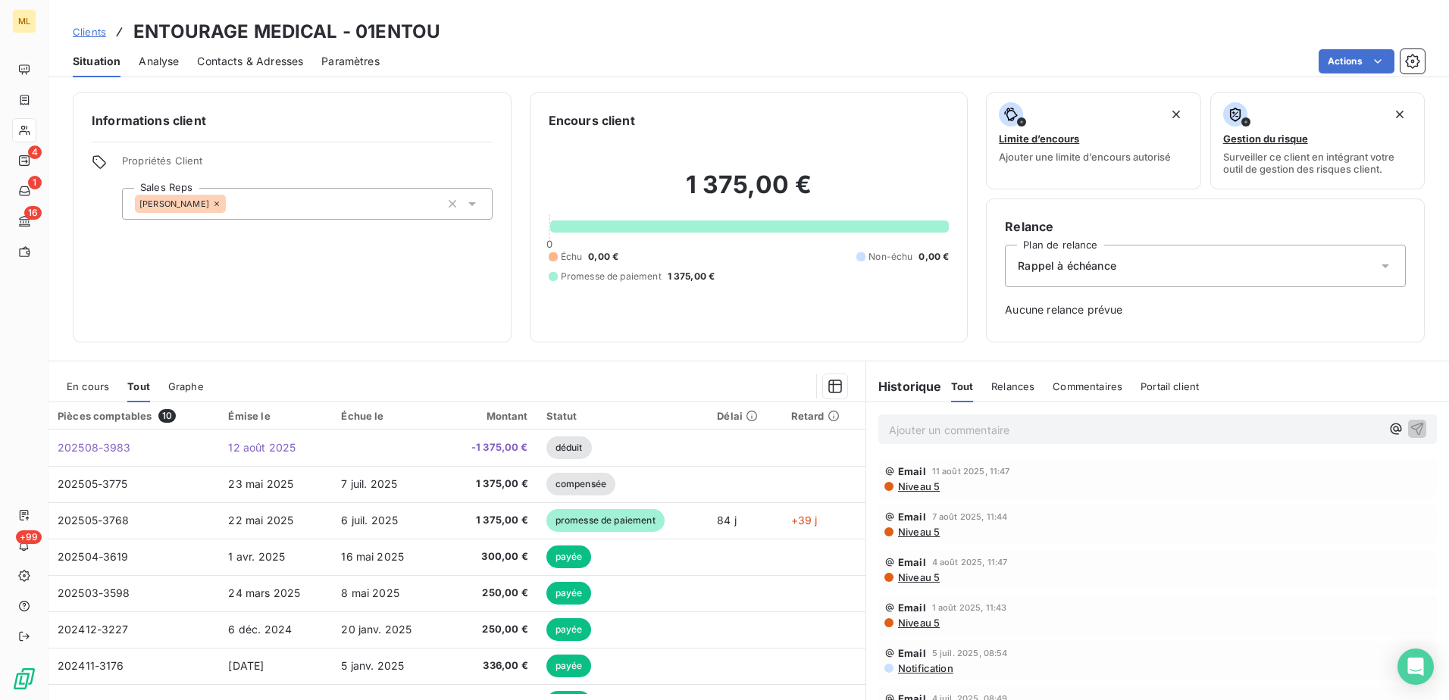
click at [718, 41] on div "Clients ENTOURAGE MEDICAL - 01ENTOU" at bounding box center [749, 31] width 1401 height 27
